Goal: Task Accomplishment & Management: Use online tool/utility

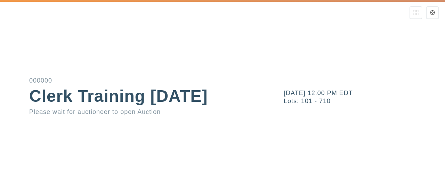
click at [275, 71] on div "[DATE] 12:00 PM EDT Lots: 101 - 710" at bounding box center [356, 96] width 178 height 192
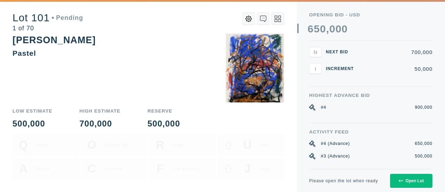
click at [321, 13] on div "Opening bid - USD" at bounding box center [370, 15] width 123 height 5
click at [373, 26] on div "0 1 2 3 4 5 6 7 8 9 0 1 2 3 4 5 6 7 8 9 0 1 2 3 4 5 6 7 8 9 , 0 1 2 3 4 5 6 7 8…" at bounding box center [364, 29] width 135 height 10
drag, startPoint x: 308, startPoint y: 16, endPoint x: 338, endPoint y: 30, distance: 33.3
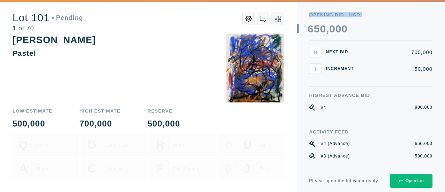
click at [338, 30] on div "Opening bid - USD 0 1 2 3 4 5 6 7 8 9 0 1 2 3 4 5 6 7 8 9 0 1 2 3 4 5 6 7 8 9 ,…" at bounding box center [370, 84] width 148 height 169
click at [353, 15] on div "Opening bid - USD" at bounding box center [370, 15] width 123 height 5
click at [353, 14] on div "Opening bid - USD" at bounding box center [370, 15] width 123 height 5
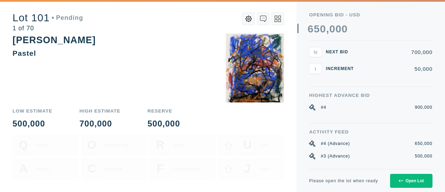
click at [353, 14] on div "Opening bid - USD" at bounding box center [370, 15] width 123 height 5
click at [352, 13] on div "Opening bid - USD" at bounding box center [370, 15] width 123 height 5
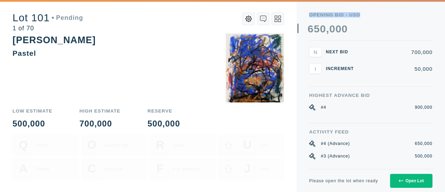
click at [364, 16] on div "Opening bid - USD" at bounding box center [370, 15] width 123 height 5
click at [356, 15] on div "Opening bid - USD" at bounding box center [370, 15] width 123 height 5
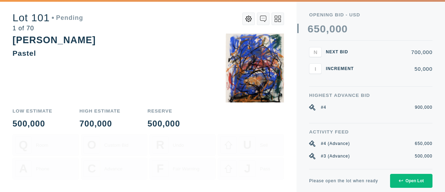
click at [356, 15] on div "Opening bid - USD" at bounding box center [370, 15] width 123 height 5
click at [360, 15] on div "Opening bid - USD" at bounding box center [370, 15] width 123 height 5
click at [352, 15] on div "Opening bid - USD" at bounding box center [370, 15] width 123 height 5
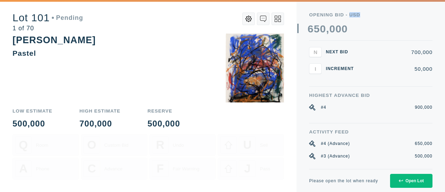
click at [352, 15] on div "Opening bid - USD" at bounding box center [370, 15] width 123 height 5
click at [363, 18] on div "Opening bid - USD 0 1 2 3 4 5 6 7 8 9 0 1 2 3 4 5 6 7 8 9 0 1 2 3 4 5 6 7 8 9 ,…" at bounding box center [370, 27] width 123 height 28
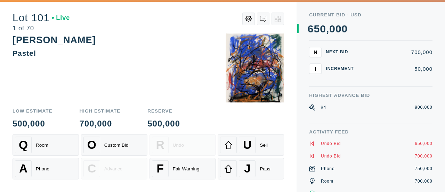
click at [426, 105] on div "900,000" at bounding box center [423, 107] width 17 height 6
click at [429, 104] on div "900,000" at bounding box center [423, 107] width 17 height 6
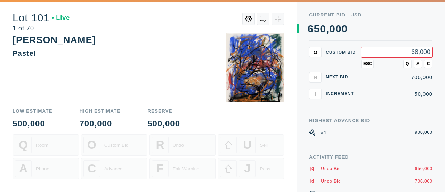
type input "680,000"
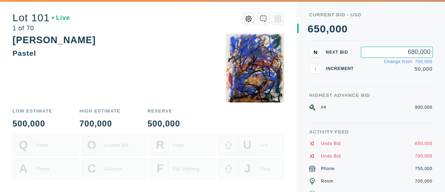
type input "680,000"
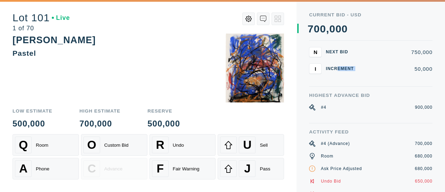
drag, startPoint x: 339, startPoint y: 67, endPoint x: 375, endPoint y: 72, distance: 37.1
click at [375, 72] on div "I Increment 50,000" at bounding box center [370, 68] width 123 height 10
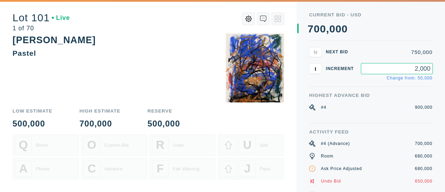
type input "20,000"
type input "50,000"
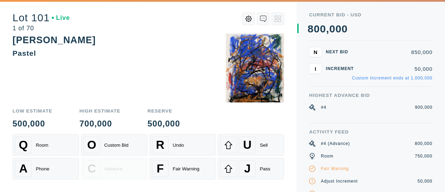
click at [419, 144] on div "800,000" at bounding box center [423, 143] width 17 height 6
click at [349, 141] on div "#4 (Advance)" at bounding box center [335, 143] width 29 height 6
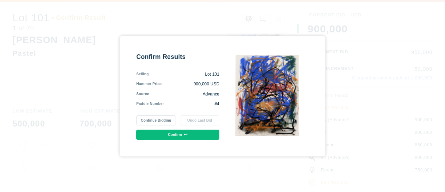
click at [159, 117] on button "Continue Bidding" at bounding box center [155, 120] width 39 height 10
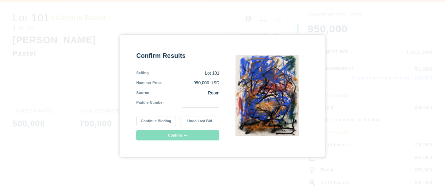
type input "2"
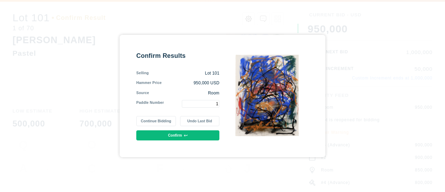
type input "1"
click at [199, 135] on button "Confirm" at bounding box center [177, 135] width 83 height 10
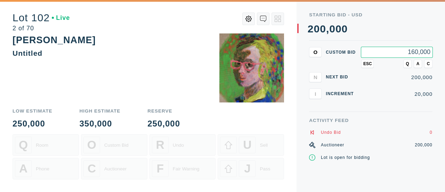
type input "160,000"
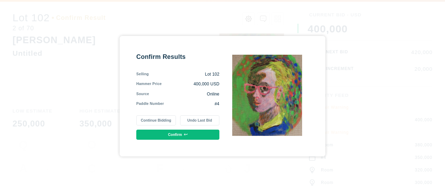
click at [170, 134] on button "Confirm" at bounding box center [177, 134] width 83 height 10
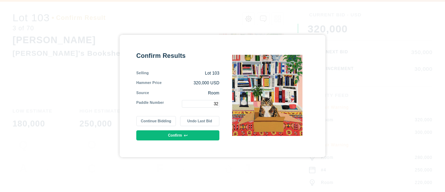
type input "3"
type input "4"
type input "1"
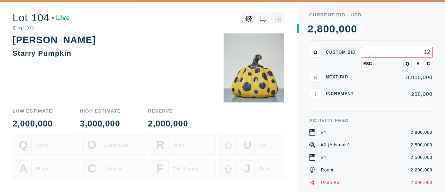
type input "1"
type input "2,900,000"
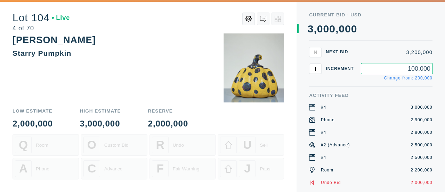
type input "100,000"
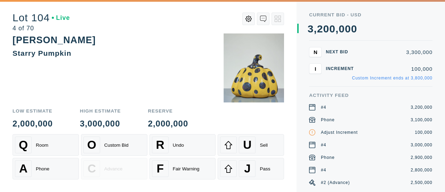
click at [170, 134] on div "Low Estimate 2,000,000 High Estimate 3,000,000 Reserve 2,000,000 Q Room O Custo…" at bounding box center [148, 147] width 271 height 90
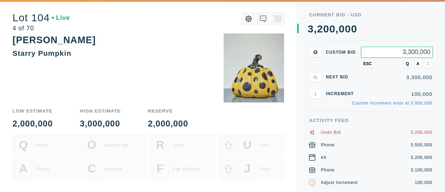
type input "3,300,000"
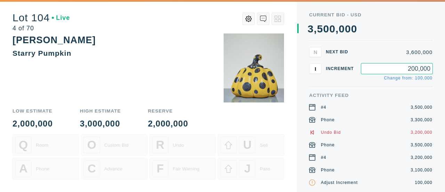
type input "200,000"
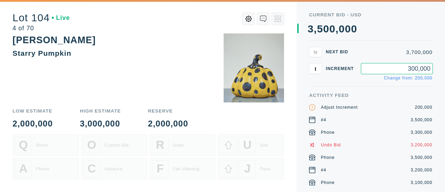
type input "300,000"
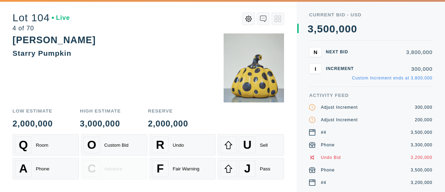
click at [440, 74] on div "Current Bid - USD 0 1 2 3 4 5 6 7 8 9 , 0 1 2 3 4 5 6 7 8 9 0 1 2 3 4 5 6 7 8 9…" at bounding box center [370, 96] width 148 height 192
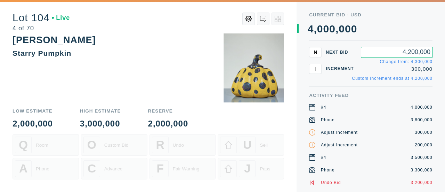
type input "4,200,000"
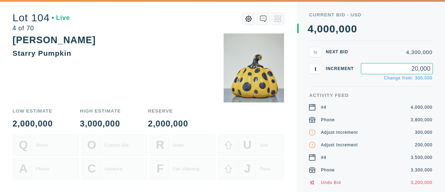
type input "200,000"
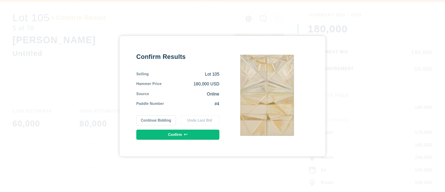
click at [164, 118] on button "Continue Bidding" at bounding box center [155, 120] width 39 height 10
click at [178, 131] on button "Confirm" at bounding box center [177, 134] width 83 height 10
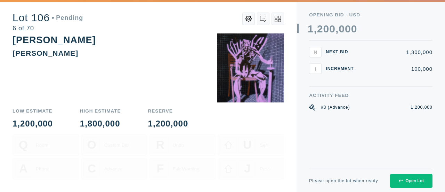
click at [280, 19] on icon at bounding box center [278, 19] width 6 height 6
click at [280, 19] on icon at bounding box center [279, 20] width 3 height 3
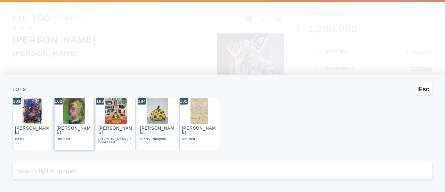
click at [71, 126] on div "[PERSON_NAME]" at bounding box center [74, 129] width 34 height 9
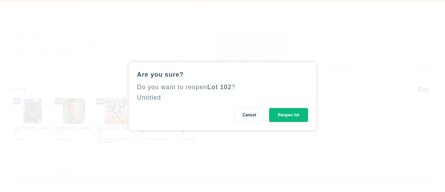
click at [288, 115] on button "Reopen lot" at bounding box center [288, 115] width 39 height 14
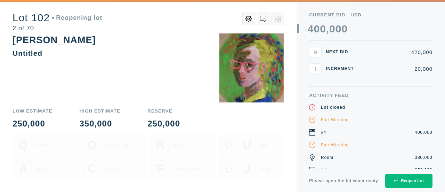
click at [409, 177] on button "Reopen Lot" at bounding box center [408, 180] width 47 height 14
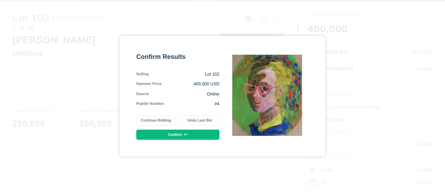
click at [174, 131] on button "Confirm" at bounding box center [177, 134] width 83 height 10
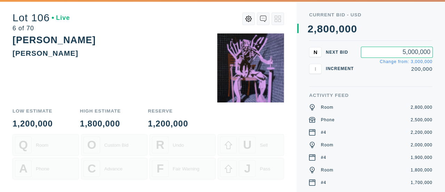
type input "5,000,000"
type input "20,000,000"
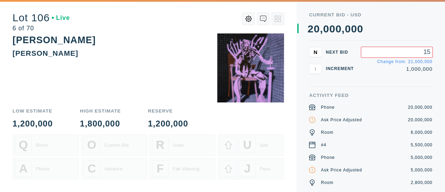
type input "1"
type input "25,000,000"
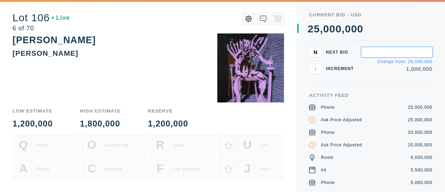
type input "1"
type input "25,500,000"
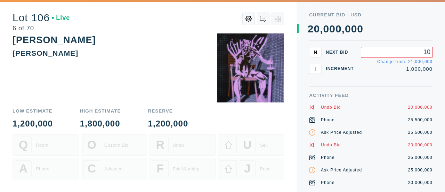
type input "1"
type input "20,500,000"
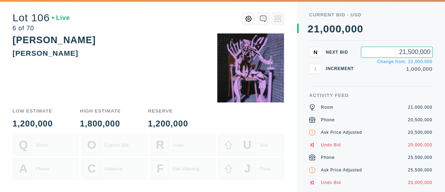
type input "21,500,000"
type input "30,000,000"
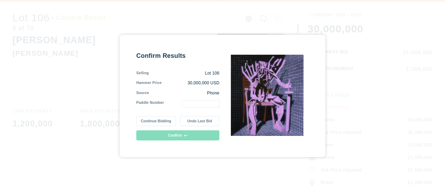
type input "2"
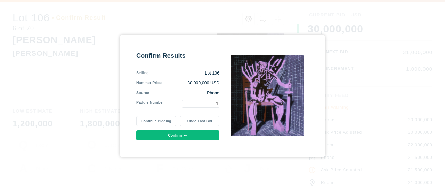
type input "1"
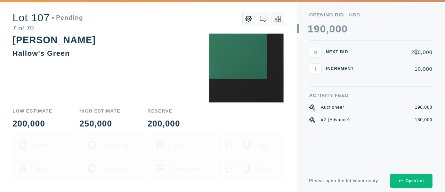
click at [417, 52] on div "200,000" at bounding box center [396, 51] width 71 height 5
click at [417, 53] on div "200,000" at bounding box center [396, 51] width 71 height 5
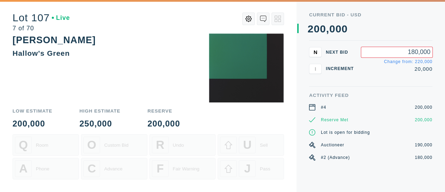
type input "180,000"
click at [331, 38] on div "Current Bid - USD 0 1 2 3 4 5 6 7 8 9 0 1 2 3 4 5 6 7 8 9 0 1 2 3 4 5 6 7 8 9 ,…" at bounding box center [370, 27] width 123 height 28
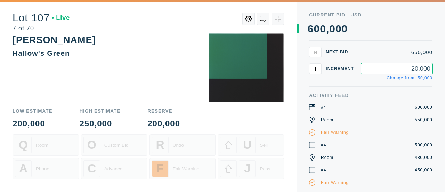
type input "20,000"
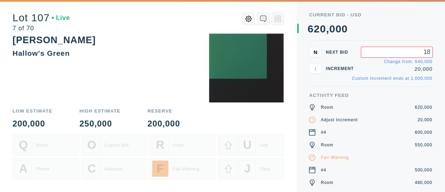
type input "1"
type input "650,000"
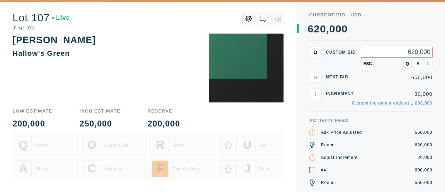
type input "620,000"
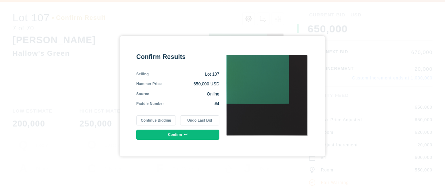
click at [203, 119] on button "Undo Last Bid" at bounding box center [199, 120] width 39 height 10
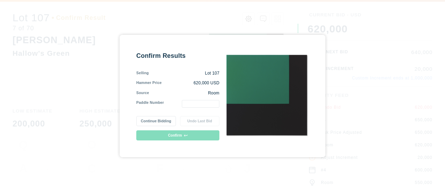
click at [194, 108] on div "Confirm Results Selling Lot 107 Hammer Price 620,000 USD Source Room Paddle Num…" at bounding box center [177, 95] width 83 height 89
click at [193, 103] on input "text" at bounding box center [201, 104] width 38 height 8
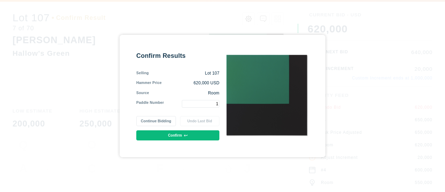
type input "1"
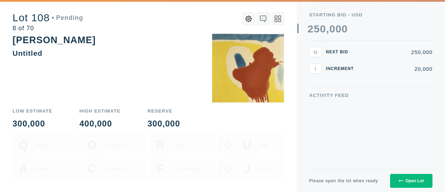
click at [364, 102] on div "Activity Feed" at bounding box center [370, 131] width 123 height 76
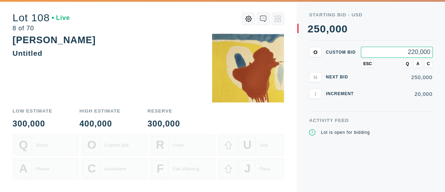
type input "220,000"
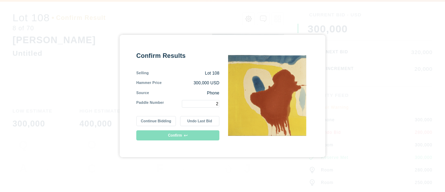
type input "2"
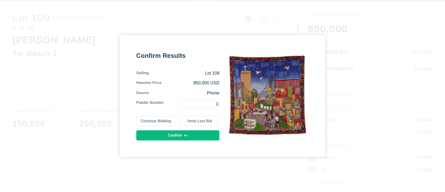
type input "1"
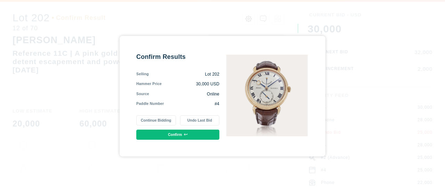
click at [168, 116] on button "Continue Bidding" at bounding box center [155, 120] width 39 height 10
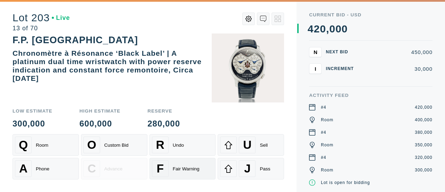
click at [194, 169] on div "Fair Warning" at bounding box center [186, 168] width 27 height 5
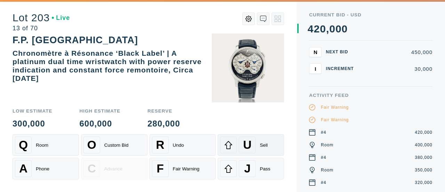
click at [258, 141] on div "U Sell" at bounding box center [251, 144] width 62 height 17
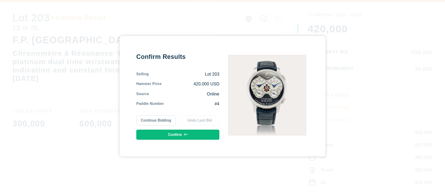
click at [196, 135] on button "Confirm" at bounding box center [177, 134] width 83 height 10
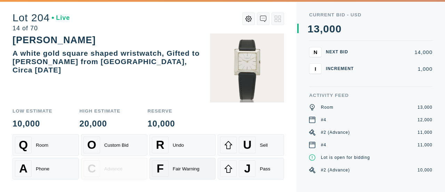
click at [191, 167] on div "Fair Warning" at bounding box center [186, 168] width 27 height 5
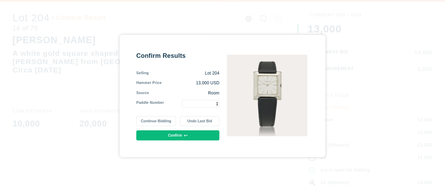
type input "1"
click at [208, 133] on button "Confirm" at bounding box center [177, 135] width 83 height 10
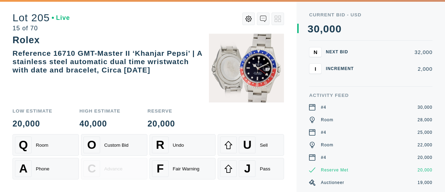
click at [360, 74] on div "N Next Bid 32,000 I Increment 2,000" at bounding box center [370, 67] width 123 height 40
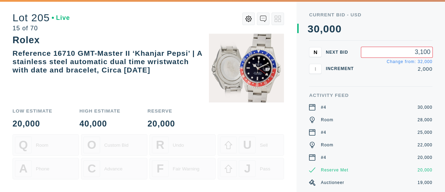
type input "31,000"
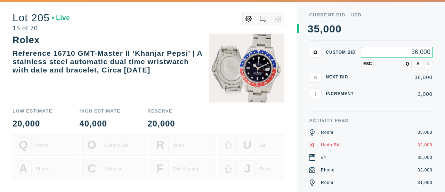
type input "36,000"
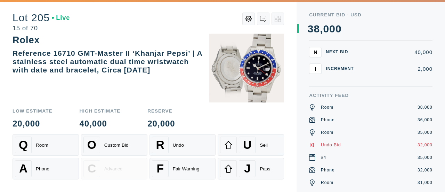
click at [419, 50] on div "40,000" at bounding box center [396, 51] width 71 height 5
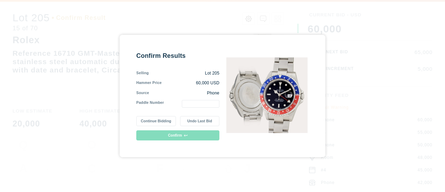
type input "2"
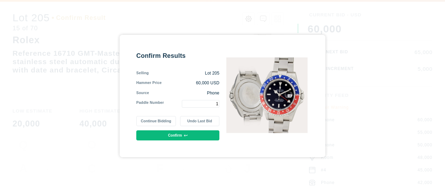
type input "1"
click at [187, 132] on button "Confirm" at bounding box center [177, 135] width 83 height 10
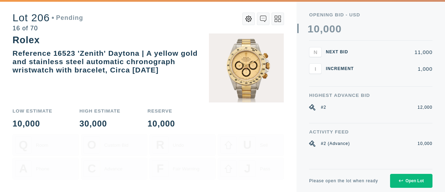
click at [187, 132] on div "Low Estimate 10,000 High Estimate 30,000 Reserve 10,000 Q Room O Custom Bid R U…" at bounding box center [148, 147] width 271 height 90
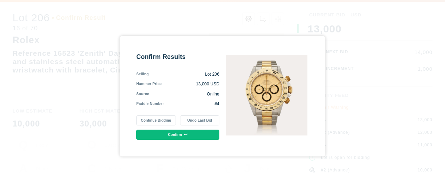
click at [187, 132] on button "Confirm" at bounding box center [177, 134] width 83 height 10
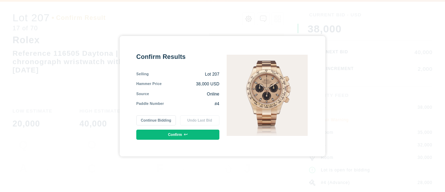
click at [155, 120] on button "Continue Bidding" at bounding box center [155, 120] width 39 height 10
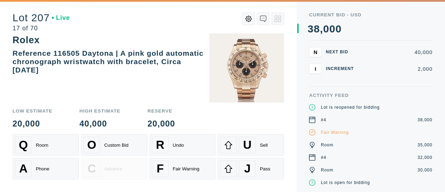
scroll to position [13, 0]
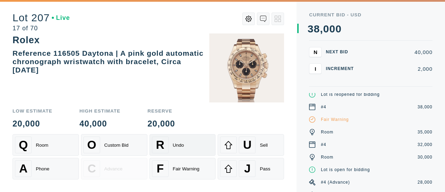
click at [170, 151] on div "R Undo" at bounding box center [183, 144] width 62 height 17
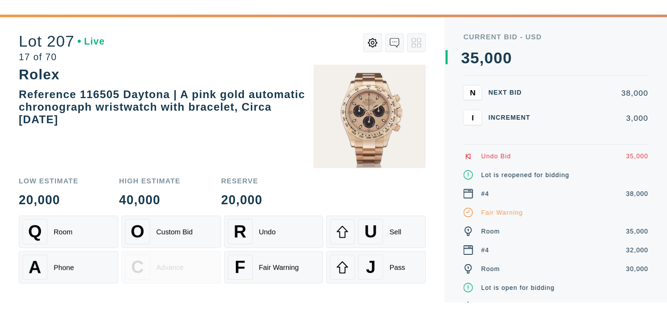
scroll to position [0, 0]
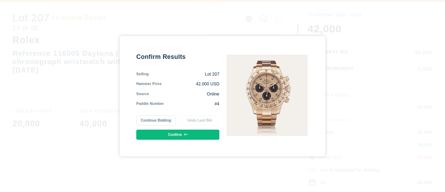
click at [160, 117] on button "Continue Bidding" at bounding box center [155, 120] width 39 height 10
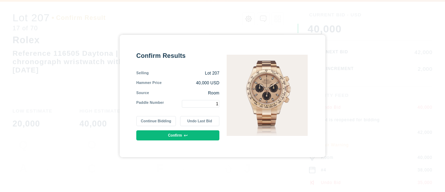
type input "1"
click at [212, 135] on button "Confirm" at bounding box center [177, 135] width 83 height 10
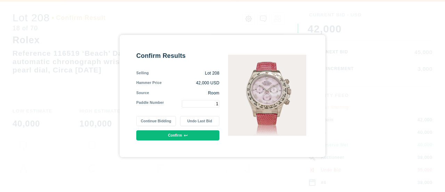
type input "1"
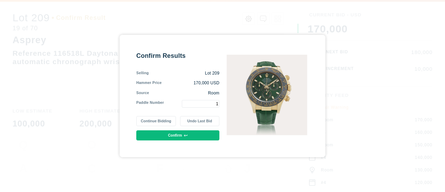
type input "1"
